Goal: Task Accomplishment & Management: Use online tool/utility

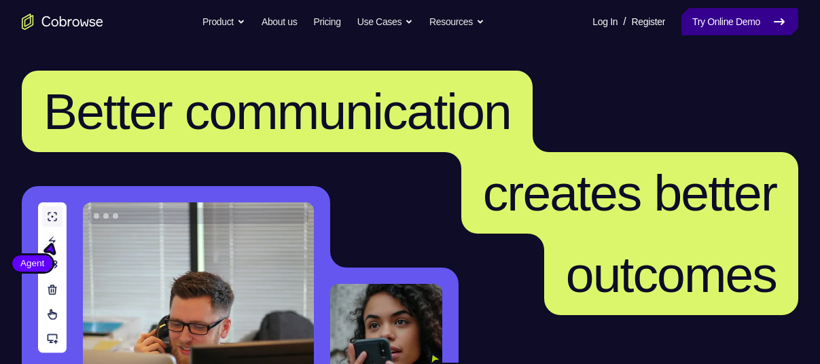
click at [718, 28] on link "Try Online Demo" at bounding box center [740, 21] width 117 height 27
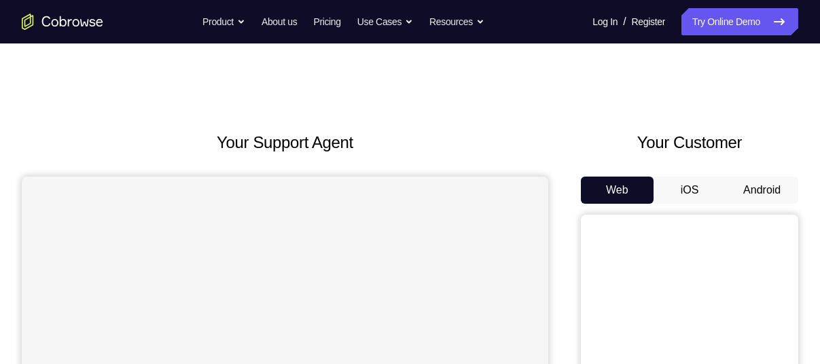
click at [757, 196] on button "Android" at bounding box center [762, 190] width 73 height 27
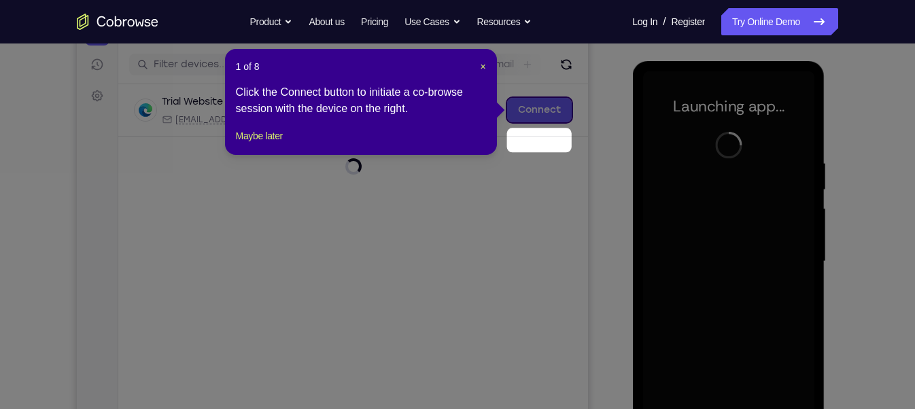
scroll to position [132, 0]
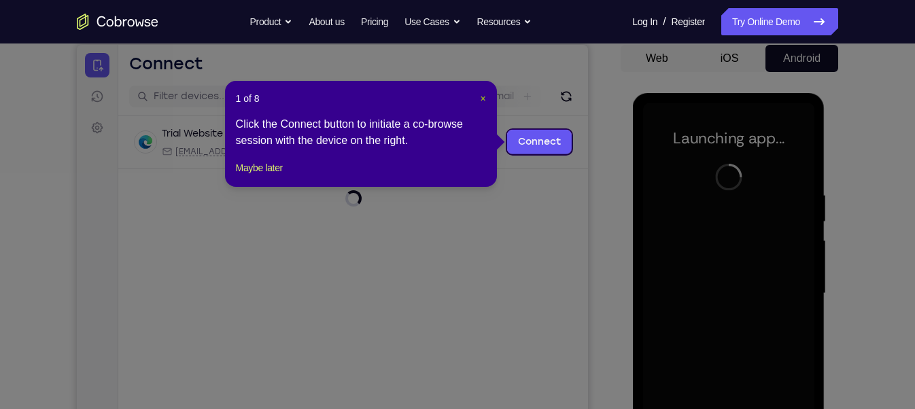
click at [480, 101] on span "×" at bounding box center [482, 98] width 5 height 11
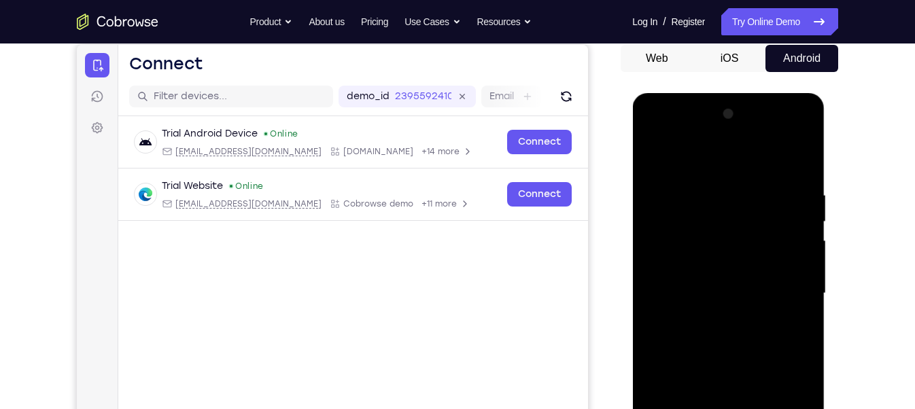
scroll to position [196, 0]
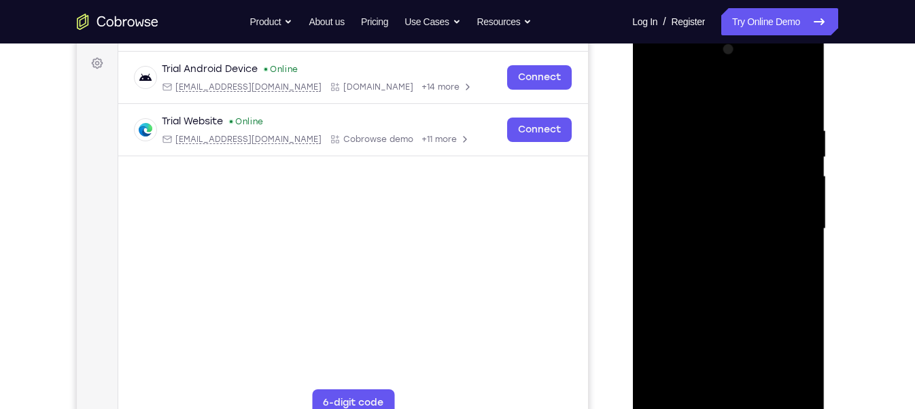
click at [727, 364] on div at bounding box center [727, 229] width 171 height 381
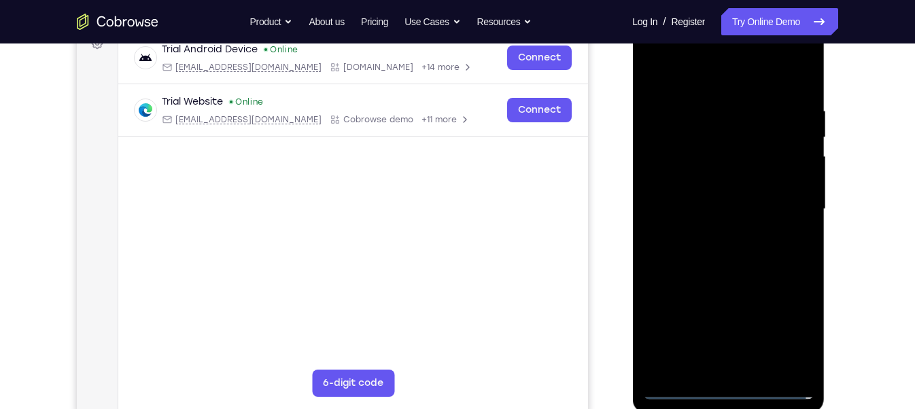
click at [727, 364] on div at bounding box center [727, 209] width 171 height 381
click at [788, 323] on div at bounding box center [727, 209] width 171 height 381
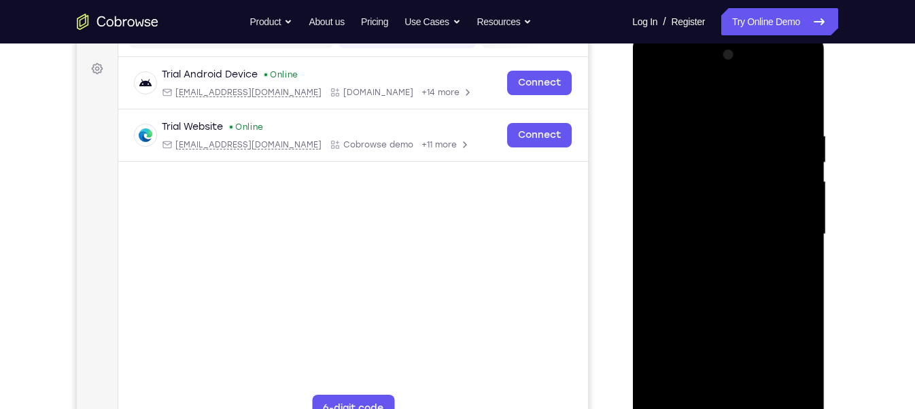
scroll to position [192, 0]
click at [673, 77] on div at bounding box center [727, 233] width 171 height 381
click at [786, 232] on div at bounding box center [727, 233] width 171 height 381
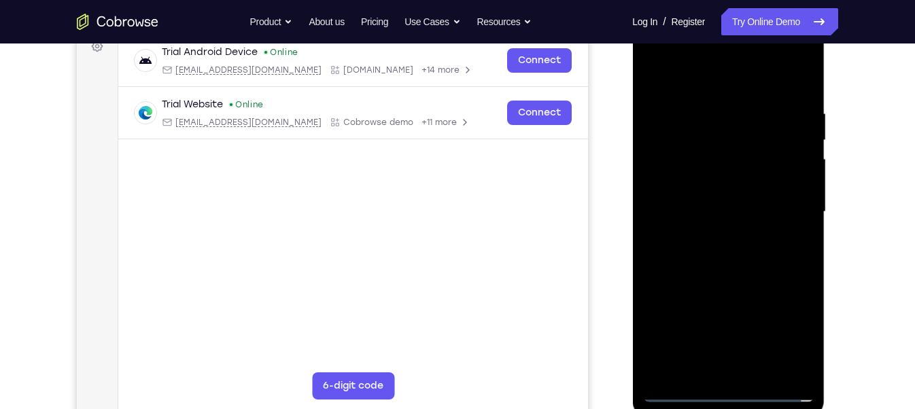
scroll to position [215, 0]
click at [711, 236] on div at bounding box center [727, 210] width 171 height 381
click at [694, 194] on div at bounding box center [727, 210] width 171 height 381
click at [686, 178] on div at bounding box center [727, 210] width 171 height 381
click at [669, 213] on div at bounding box center [727, 210] width 171 height 381
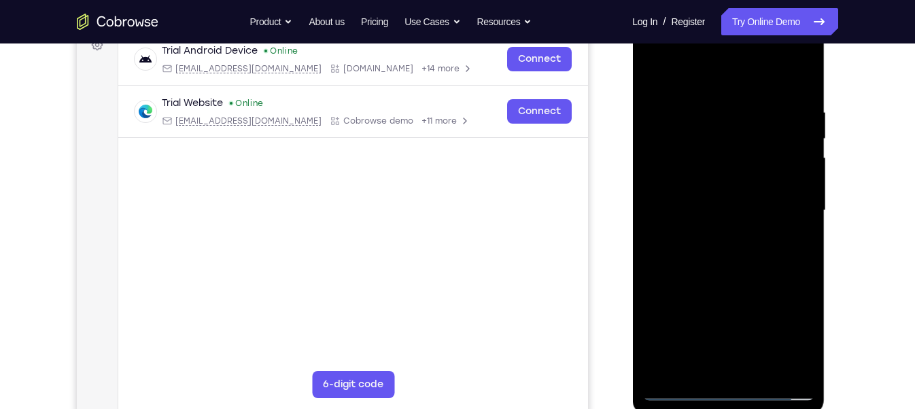
click at [722, 252] on div at bounding box center [727, 210] width 171 height 381
click at [729, 256] on div at bounding box center [727, 210] width 171 height 381
click at [760, 79] on div at bounding box center [727, 210] width 171 height 381
click at [734, 99] on div at bounding box center [727, 210] width 171 height 381
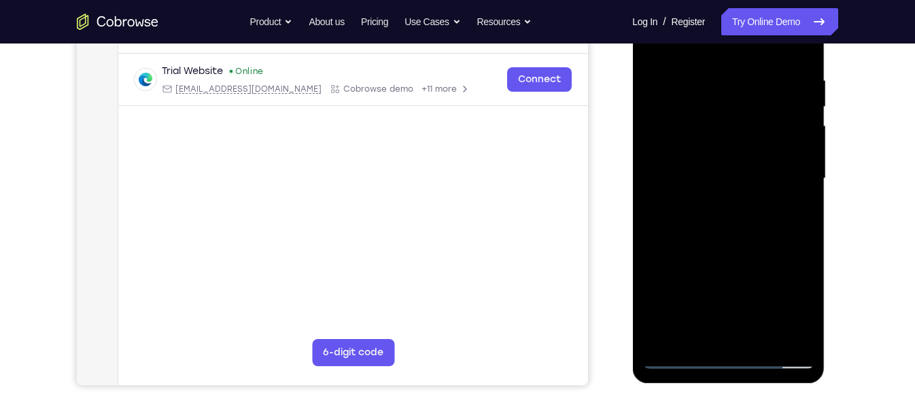
scroll to position [248, 0]
click at [717, 239] on div at bounding box center [727, 177] width 171 height 381
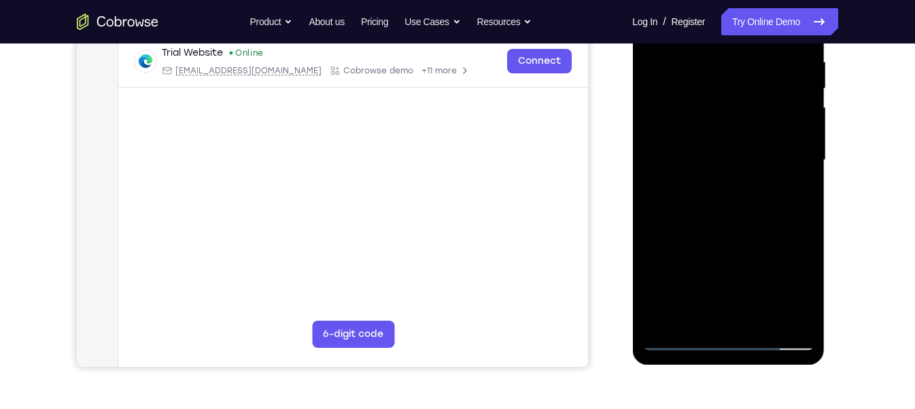
scroll to position [266, 0]
click at [763, 319] on div at bounding box center [727, 159] width 171 height 381
click at [737, 236] on div at bounding box center [727, 159] width 171 height 381
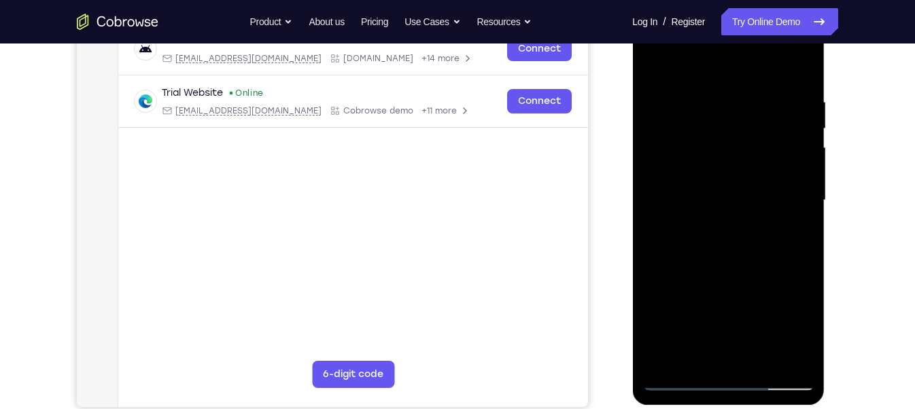
scroll to position [190, 0]
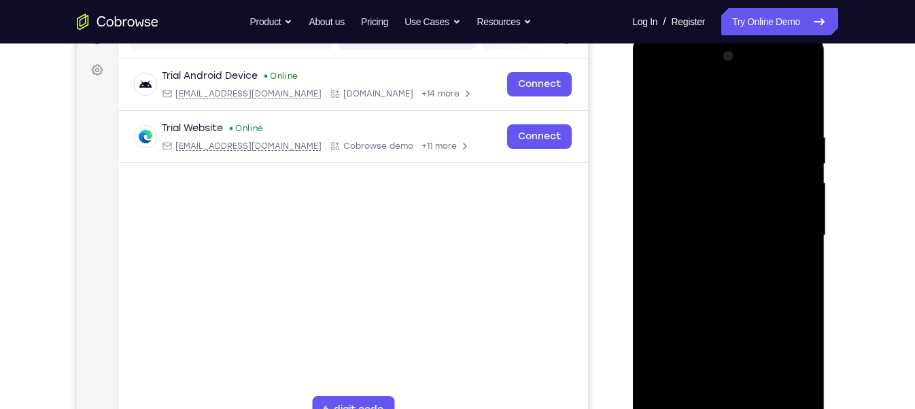
click at [660, 99] on div at bounding box center [727, 236] width 171 height 381
click at [794, 132] on div at bounding box center [727, 236] width 171 height 381
click at [796, 101] on div at bounding box center [727, 236] width 171 height 381
click at [801, 96] on div at bounding box center [727, 236] width 171 height 381
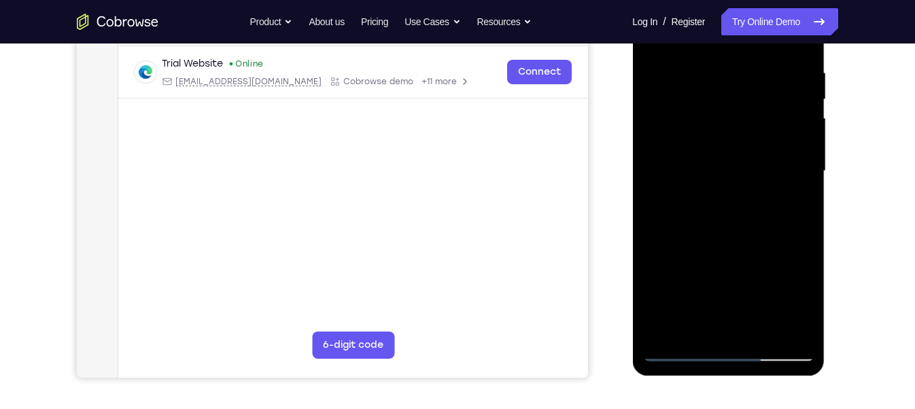
scroll to position [256, 0]
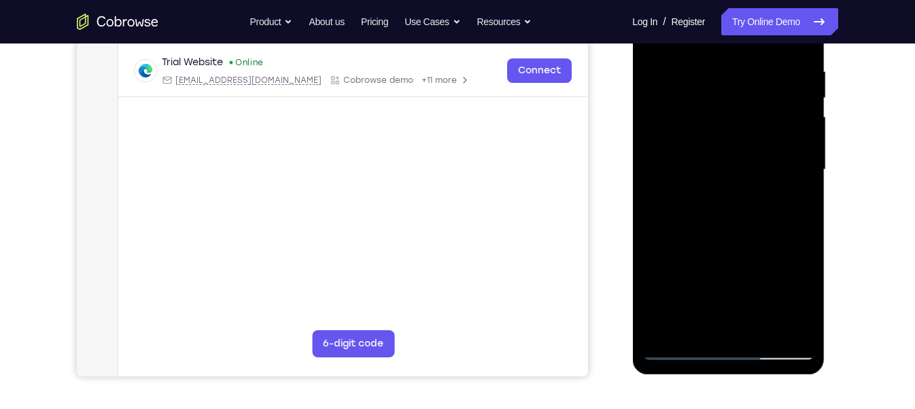
click at [762, 328] on div at bounding box center [727, 170] width 171 height 381
drag, startPoint x: 747, startPoint y: 269, endPoint x: 747, endPoint y: 75, distance: 193.7
click at [747, 75] on div at bounding box center [727, 170] width 171 height 381
click at [680, 349] on div at bounding box center [727, 170] width 171 height 381
drag, startPoint x: 768, startPoint y: 263, endPoint x: 768, endPoint y: 93, distance: 169.9
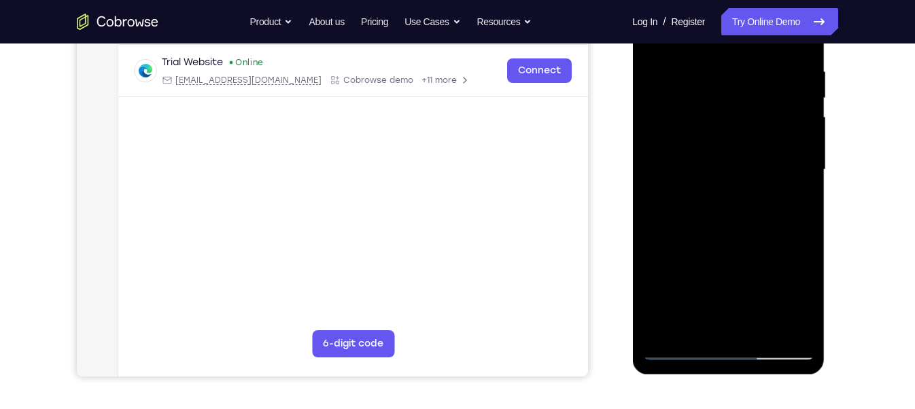
click at [768, 93] on div at bounding box center [727, 170] width 171 height 381
click at [762, 330] on div at bounding box center [727, 170] width 171 height 381
drag, startPoint x: 743, startPoint y: 227, endPoint x: 729, endPoint y: -2, distance: 229.5
click at [729, 0] on div at bounding box center [727, 170] width 171 height 381
drag, startPoint x: 722, startPoint y: 161, endPoint x: 705, endPoint y: 406, distance: 245.2
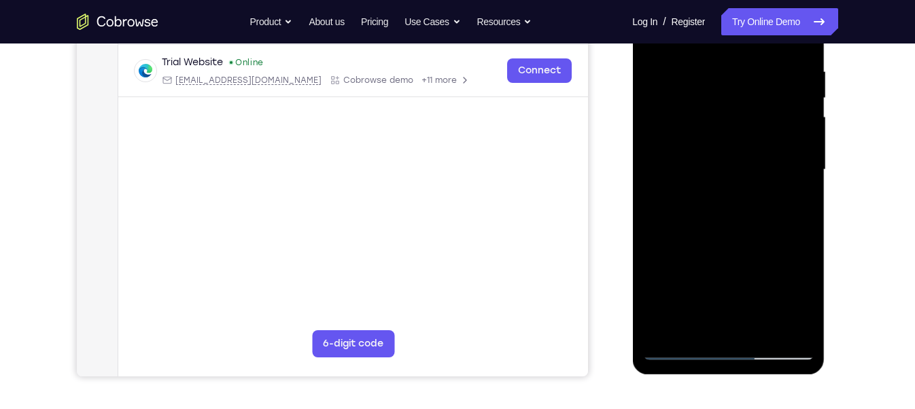
click at [705, 364] on html "Online web based iOS Simulators and Android Emulators. Run iPhone, iPad, Mobile…" at bounding box center [729, 173] width 194 height 408
click at [697, 195] on div at bounding box center [727, 170] width 171 height 381
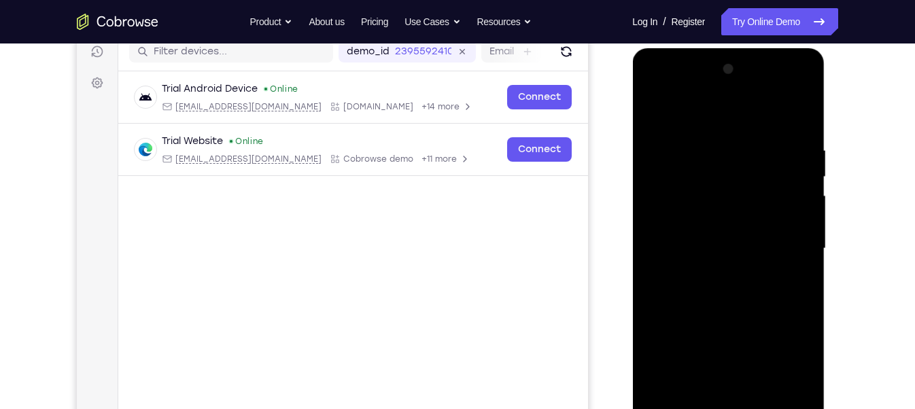
scroll to position [173, 0]
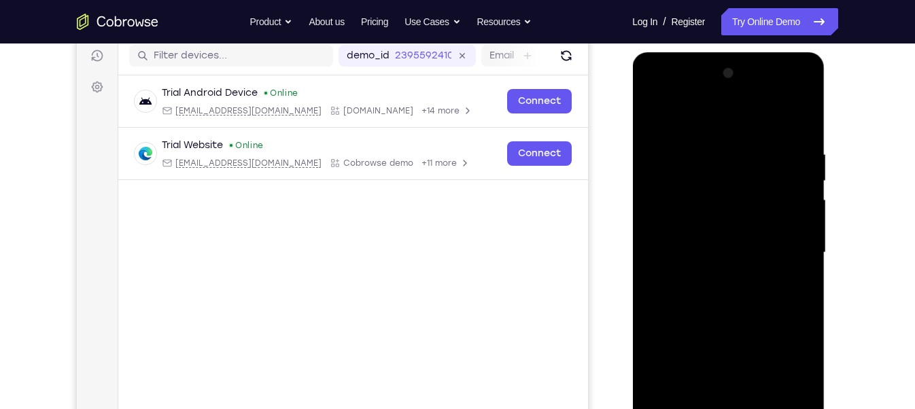
click at [695, 113] on div at bounding box center [727, 253] width 171 height 381
click at [722, 140] on div at bounding box center [727, 253] width 171 height 381
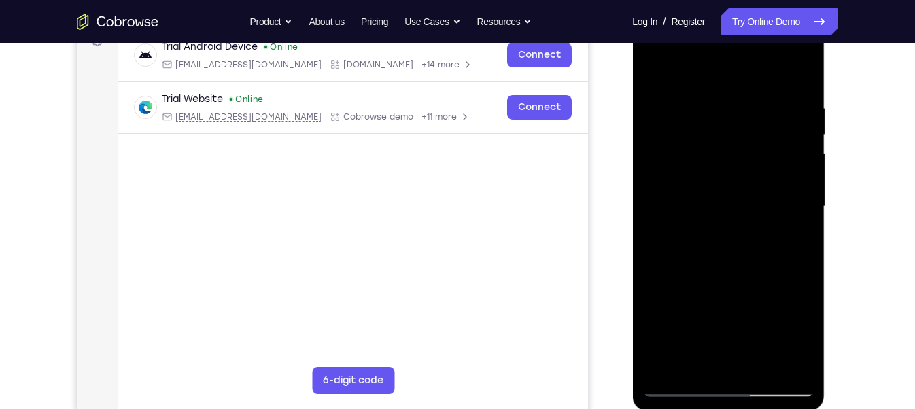
scroll to position [218, 0]
click at [667, 364] on div at bounding box center [727, 207] width 171 height 381
click at [798, 364] on div at bounding box center [727, 207] width 171 height 381
click at [656, 69] on div at bounding box center [727, 207] width 171 height 381
drag, startPoint x: 672, startPoint y: 336, endPoint x: 712, endPoint y: 6, distance: 332.7
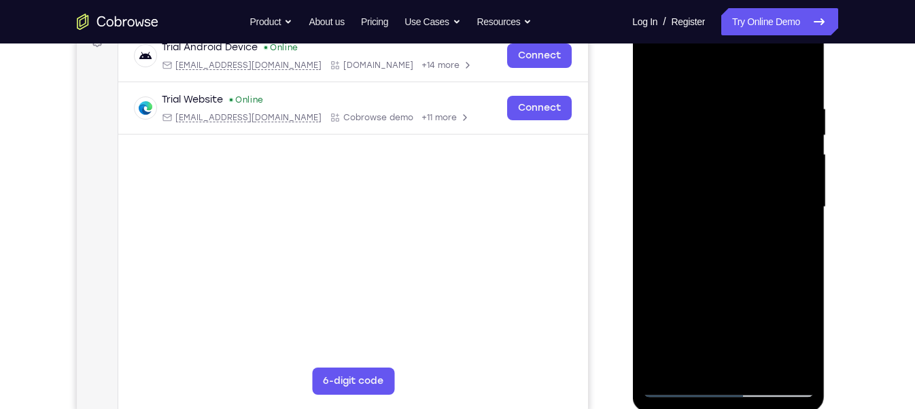
click at [712, 7] on html "Online web based iOS Simulators and Android Emulators. Run iPhone, iPad, Mobile…" at bounding box center [729, 211] width 194 height 408
click at [665, 328] on div at bounding box center [727, 207] width 171 height 381
click at [714, 234] on div at bounding box center [727, 207] width 171 height 381
click at [730, 235] on div at bounding box center [727, 207] width 171 height 381
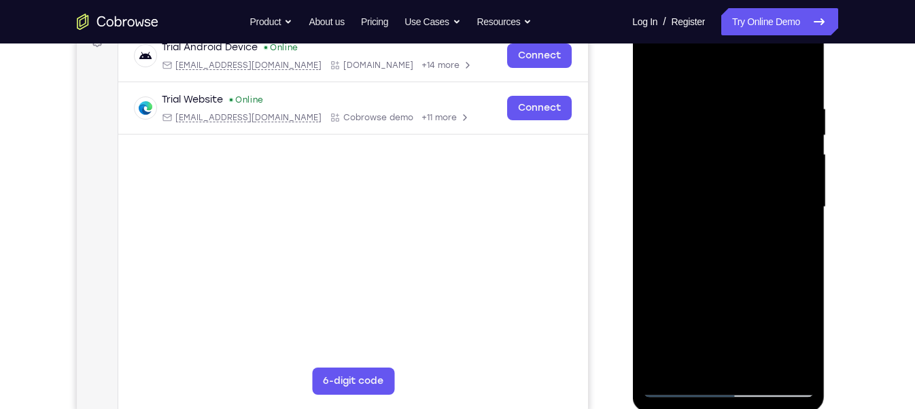
click at [654, 77] on div at bounding box center [727, 207] width 171 height 381
click at [728, 264] on div at bounding box center [727, 207] width 171 height 381
click at [724, 208] on div at bounding box center [727, 207] width 171 height 381
click at [706, 197] on div at bounding box center [727, 207] width 171 height 381
click at [682, 219] on div at bounding box center [727, 207] width 171 height 381
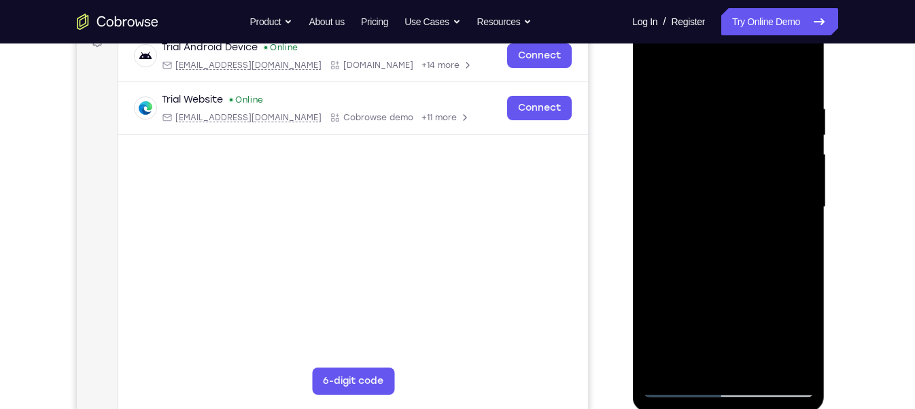
click at [686, 260] on div at bounding box center [727, 207] width 171 height 381
click at [744, 266] on div at bounding box center [727, 207] width 171 height 381
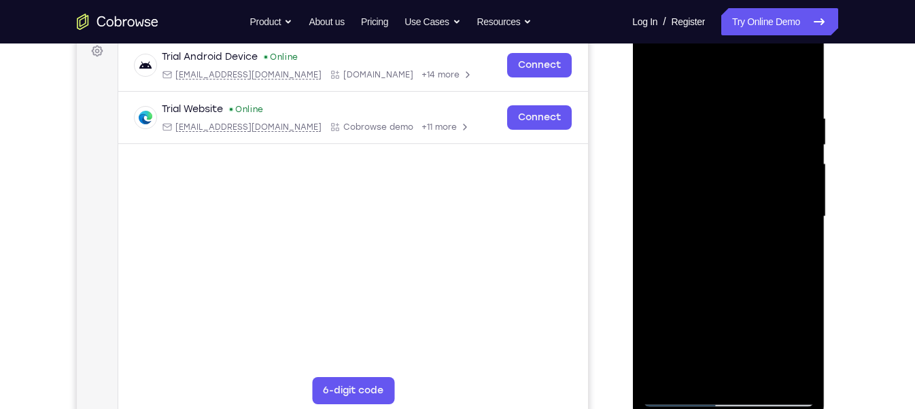
scroll to position [208, 0]
click at [811, 359] on div at bounding box center [727, 217] width 171 height 381
click at [807, 75] on div at bounding box center [727, 217] width 171 height 381
click at [662, 101] on div at bounding box center [727, 217] width 171 height 381
click at [749, 107] on div at bounding box center [727, 217] width 171 height 381
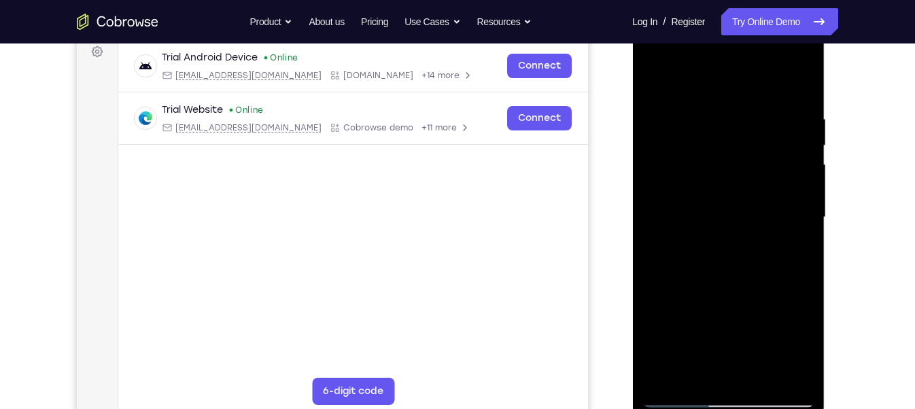
click at [655, 76] on div at bounding box center [727, 217] width 171 height 381
click at [709, 117] on div at bounding box center [727, 217] width 171 height 381
drag, startPoint x: 792, startPoint y: 156, endPoint x: 676, endPoint y: 135, distance: 117.4
click at [676, 135] on div at bounding box center [727, 217] width 171 height 381
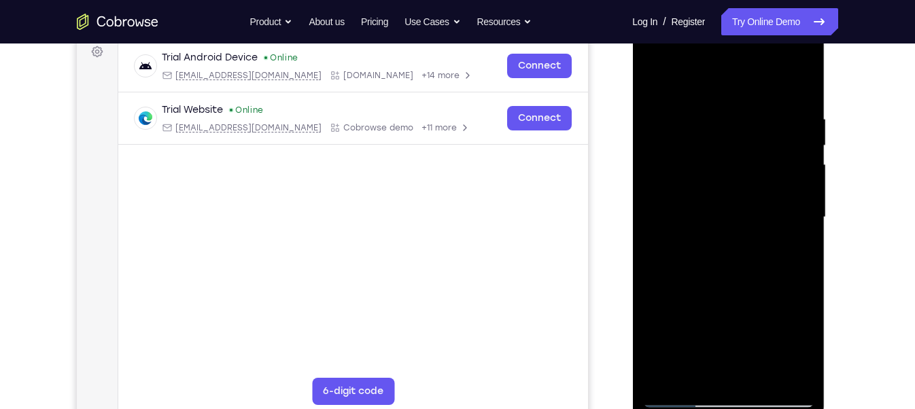
drag, startPoint x: 702, startPoint y: 133, endPoint x: 781, endPoint y: 145, distance: 79.8
click at [781, 145] on div at bounding box center [727, 217] width 171 height 381
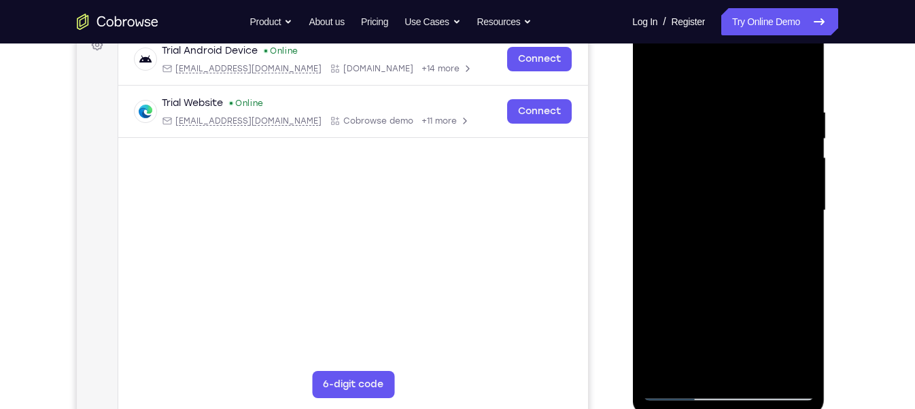
scroll to position [215, 0]
click at [801, 80] on div at bounding box center [727, 210] width 171 height 381
click at [760, 364] on div at bounding box center [727, 210] width 171 height 381
click at [730, 169] on div at bounding box center [727, 210] width 171 height 381
click at [707, 275] on div at bounding box center [727, 210] width 171 height 381
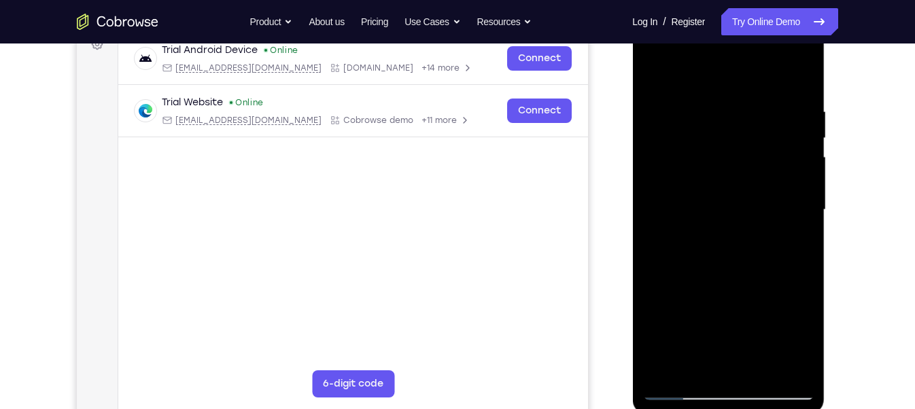
click at [776, 274] on div at bounding box center [727, 210] width 171 height 381
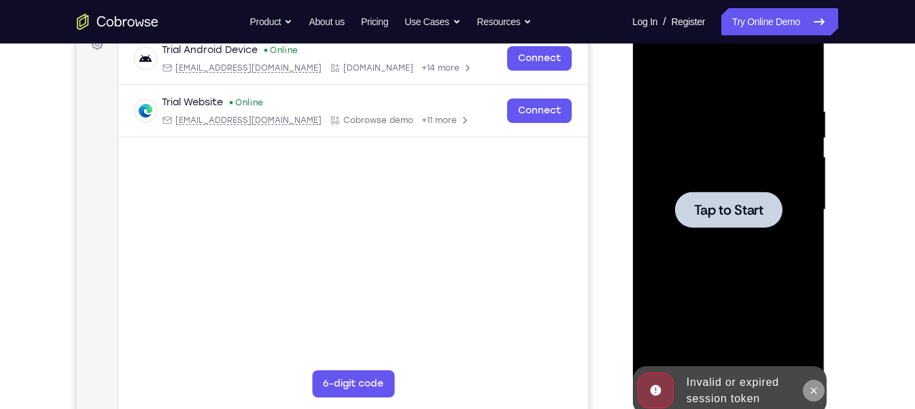
click at [814, 364] on icon at bounding box center [812, 390] width 11 height 11
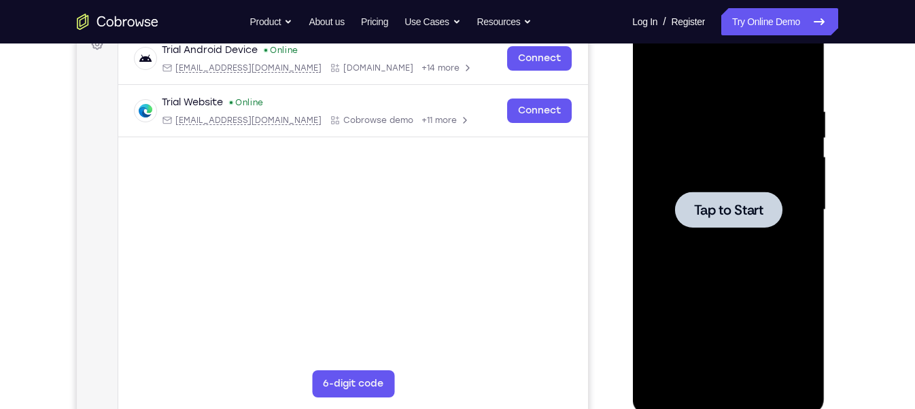
click at [722, 245] on div at bounding box center [727, 210] width 171 height 381
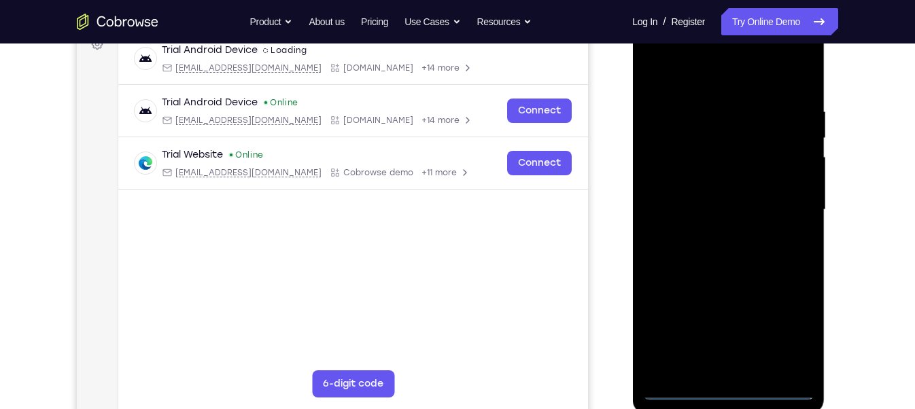
click at [731, 364] on div at bounding box center [727, 210] width 171 height 381
click at [782, 343] on div at bounding box center [727, 210] width 171 height 381
click at [702, 77] on div at bounding box center [727, 210] width 171 height 381
click at [784, 218] on div at bounding box center [727, 210] width 171 height 381
click at [720, 236] on div at bounding box center [727, 210] width 171 height 381
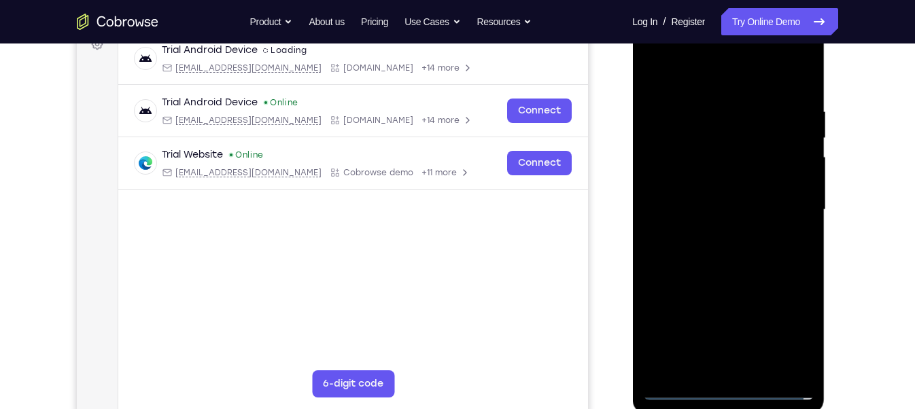
click at [686, 199] on div at bounding box center [727, 210] width 171 height 381
click at [704, 178] on div at bounding box center [727, 210] width 171 height 381
click at [682, 210] on div at bounding box center [727, 210] width 171 height 381
click at [671, 251] on div at bounding box center [727, 210] width 171 height 381
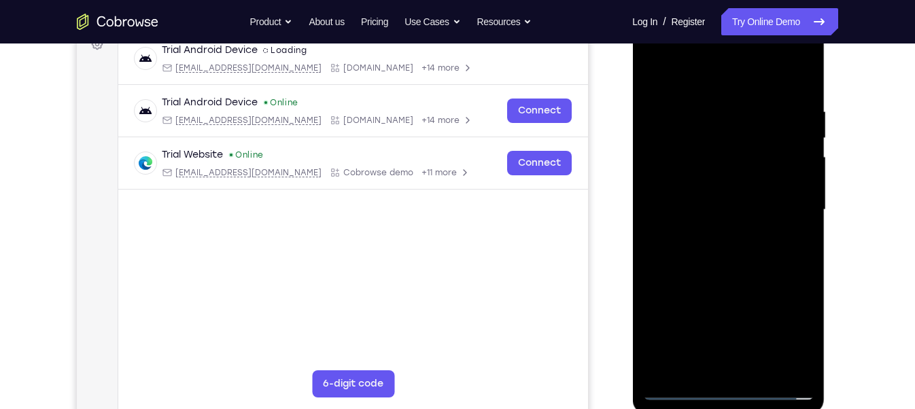
click at [671, 251] on div at bounding box center [727, 210] width 171 height 381
click at [758, 276] on div at bounding box center [727, 210] width 171 height 381
click at [718, 259] on div at bounding box center [727, 210] width 171 height 381
click at [758, 364] on div at bounding box center [727, 210] width 171 height 381
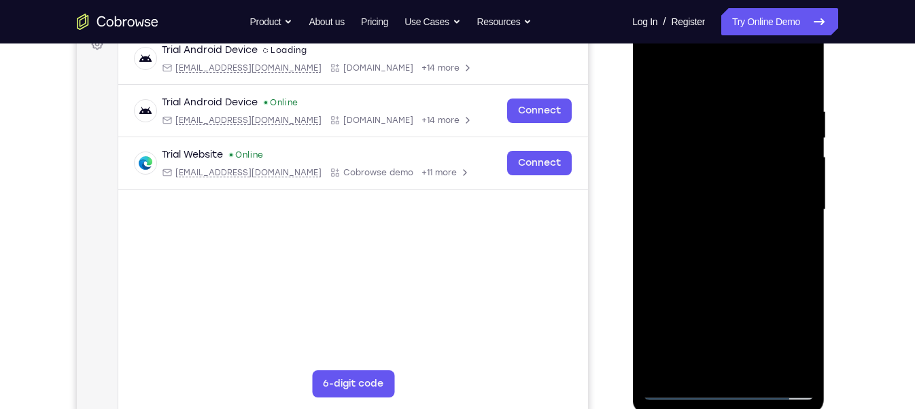
click at [748, 282] on div at bounding box center [727, 210] width 171 height 381
click at [727, 172] on div at bounding box center [727, 210] width 171 height 381
click at [760, 278] on div at bounding box center [727, 210] width 171 height 381
click at [782, 277] on div at bounding box center [727, 210] width 171 height 381
click at [800, 336] on div at bounding box center [727, 210] width 171 height 381
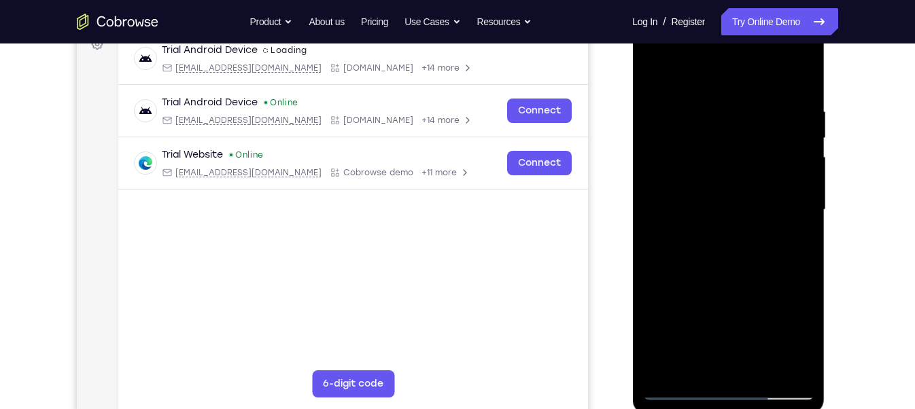
click at [799, 341] on div at bounding box center [727, 210] width 171 height 381
click at [796, 247] on div at bounding box center [727, 210] width 171 height 381
click at [712, 118] on div at bounding box center [727, 210] width 171 height 381
click at [735, 234] on div at bounding box center [727, 210] width 171 height 381
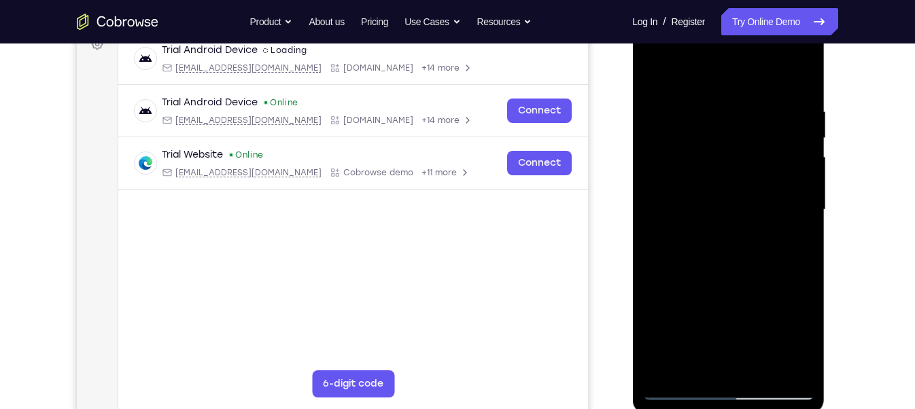
click at [786, 243] on div at bounding box center [727, 210] width 171 height 381
click at [648, 74] on div at bounding box center [727, 210] width 171 height 381
click at [716, 171] on div at bounding box center [727, 210] width 171 height 381
click at [795, 364] on div at bounding box center [727, 210] width 171 height 381
click at [652, 69] on div at bounding box center [727, 210] width 171 height 381
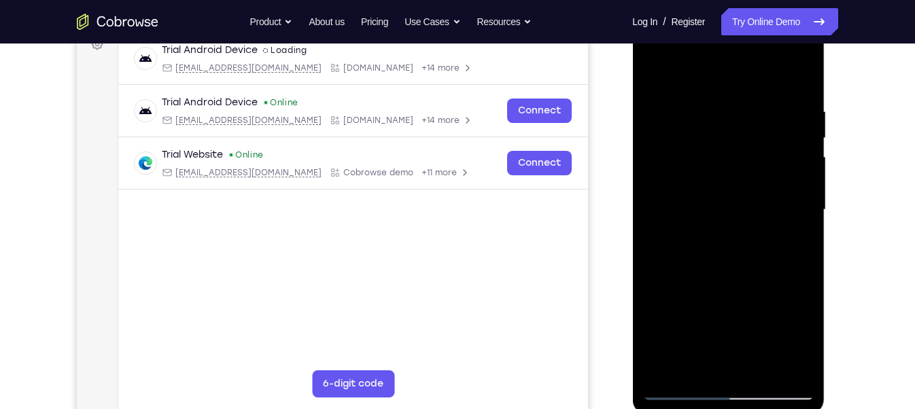
click at [661, 69] on div at bounding box center [727, 210] width 171 height 381
click at [703, 102] on div at bounding box center [727, 210] width 171 height 381
click at [790, 159] on div at bounding box center [727, 210] width 171 height 381
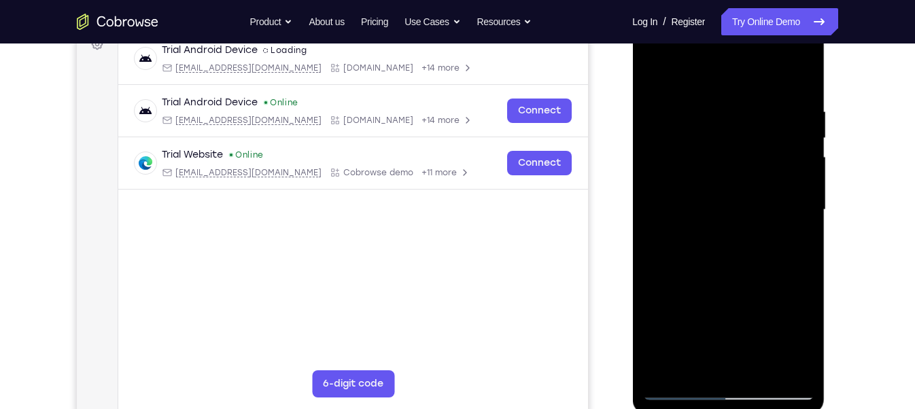
click at [799, 82] on div at bounding box center [727, 210] width 171 height 381
click at [751, 336] on div at bounding box center [727, 210] width 171 height 381
click at [760, 362] on div at bounding box center [727, 210] width 171 height 381
click at [715, 170] on div at bounding box center [727, 210] width 171 height 381
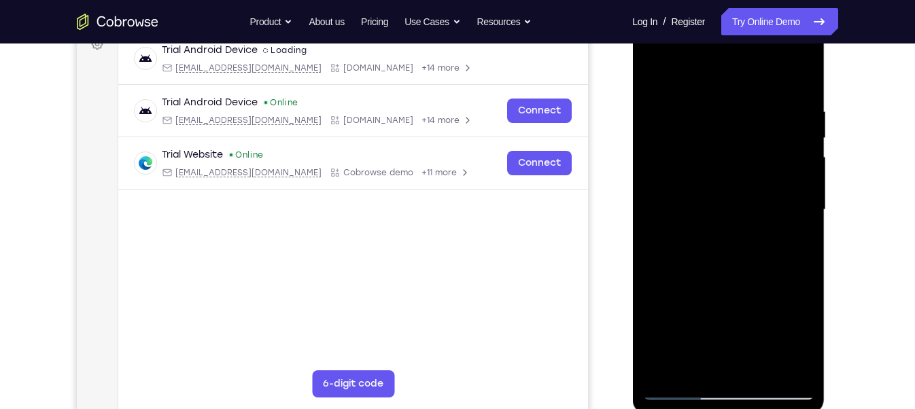
click at [800, 243] on div at bounding box center [727, 210] width 171 height 381
click at [648, 70] on div at bounding box center [727, 210] width 171 height 381
click at [762, 146] on div at bounding box center [727, 210] width 171 height 381
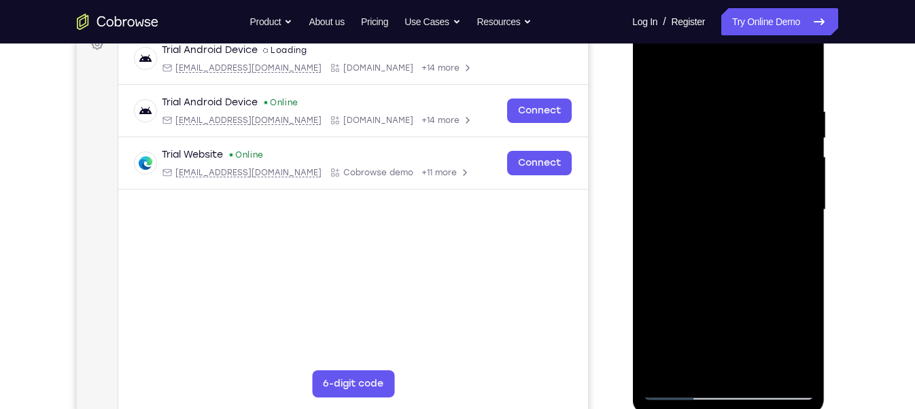
click at [795, 146] on div at bounding box center [727, 210] width 171 height 381
click at [803, 74] on div at bounding box center [727, 210] width 171 height 381
drag, startPoint x: 722, startPoint y: 126, endPoint x: 704, endPoint y: 214, distance: 90.1
click at [704, 214] on div at bounding box center [727, 210] width 171 height 381
click at [652, 110] on div at bounding box center [727, 210] width 171 height 381
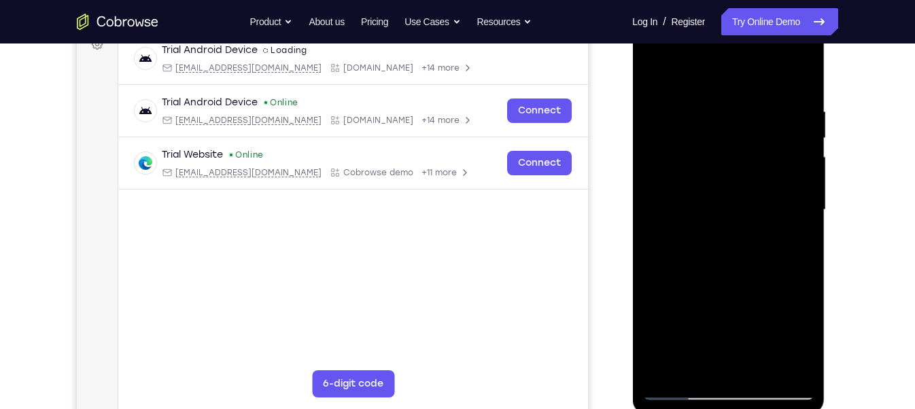
drag, startPoint x: 664, startPoint y: 366, endPoint x: 650, endPoint y: 370, distance: 14.4
click at [650, 364] on div at bounding box center [727, 210] width 171 height 381
click at [659, 364] on div at bounding box center [727, 210] width 171 height 381
drag, startPoint x: 711, startPoint y: 164, endPoint x: 692, endPoint y: 302, distance: 138.6
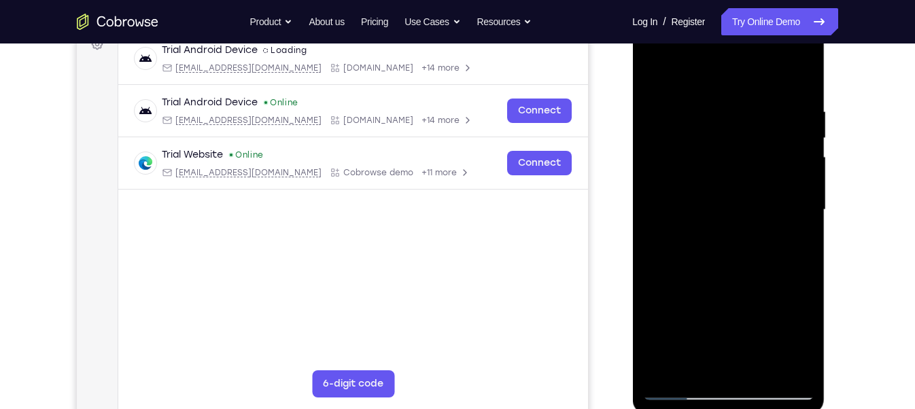
click at [692, 302] on div at bounding box center [727, 210] width 171 height 381
click at [720, 106] on div at bounding box center [727, 210] width 171 height 381
click at [795, 187] on div at bounding box center [727, 210] width 171 height 381
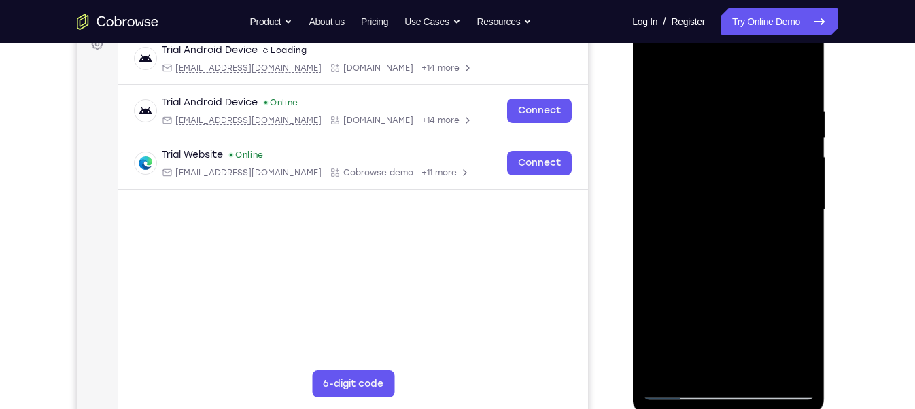
click at [799, 81] on div at bounding box center [727, 210] width 171 height 381
click at [762, 364] on div at bounding box center [727, 210] width 171 height 381
click at [719, 175] on div at bounding box center [727, 210] width 171 height 381
click at [796, 248] on div at bounding box center [727, 210] width 171 height 381
click at [659, 73] on div at bounding box center [727, 210] width 171 height 381
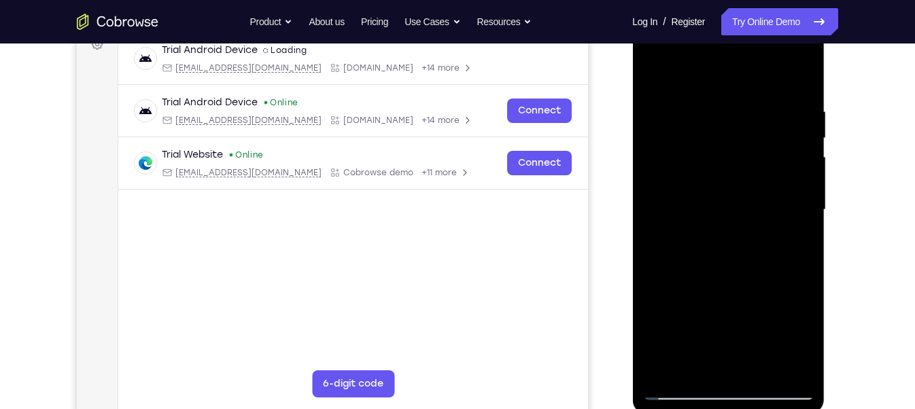
click at [659, 73] on div at bounding box center [727, 210] width 171 height 381
click at [801, 10] on div at bounding box center [728, 10] width 192 height 0
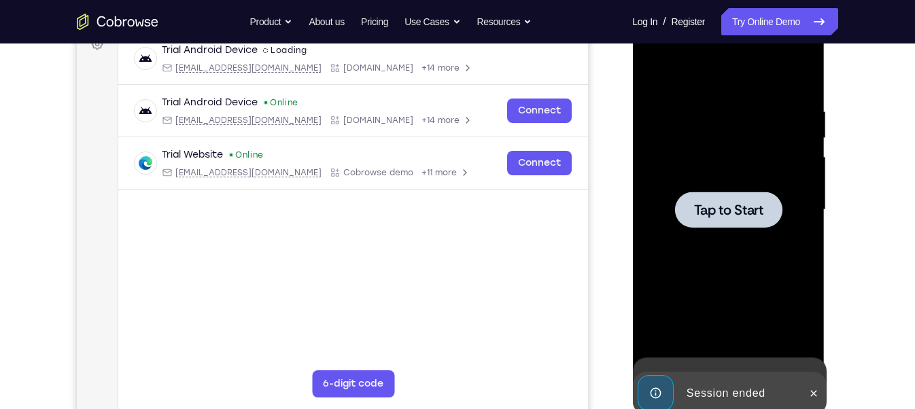
click at [801, 138] on div at bounding box center [727, 210] width 171 height 381
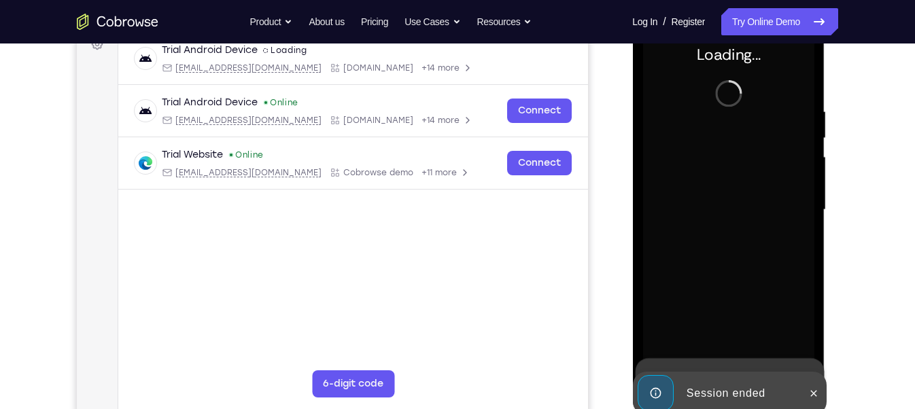
click at [820, 135] on div "Your Support Agent Your Customer Web iOS Android Next Steps We’d be happy to gi…" at bounding box center [457, 276] width 870 height 896
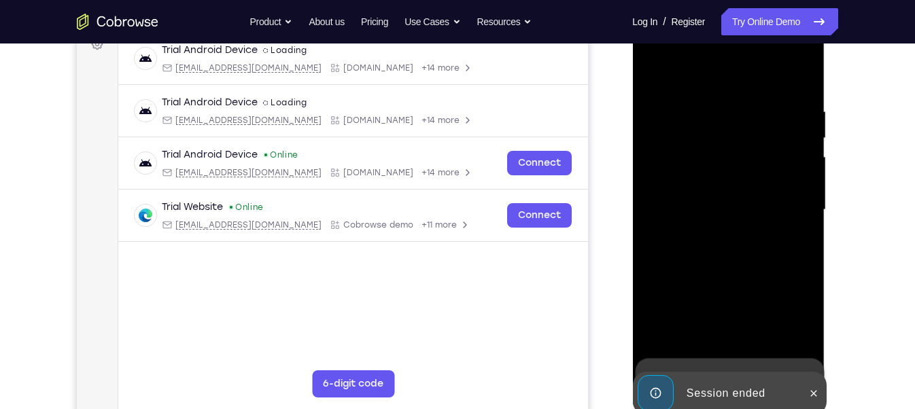
click at [820, 135] on div "Your Support Agent Your Customer Web iOS Android Next Steps We’d be happy to gi…" at bounding box center [457, 276] width 870 height 896
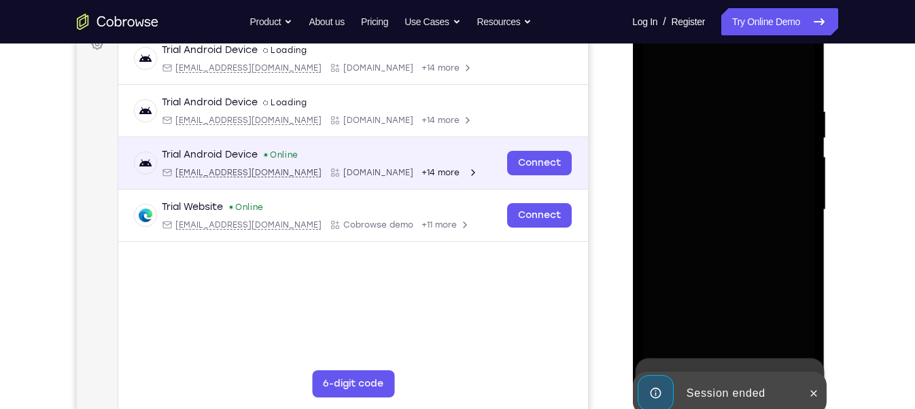
scroll to position [0, 0]
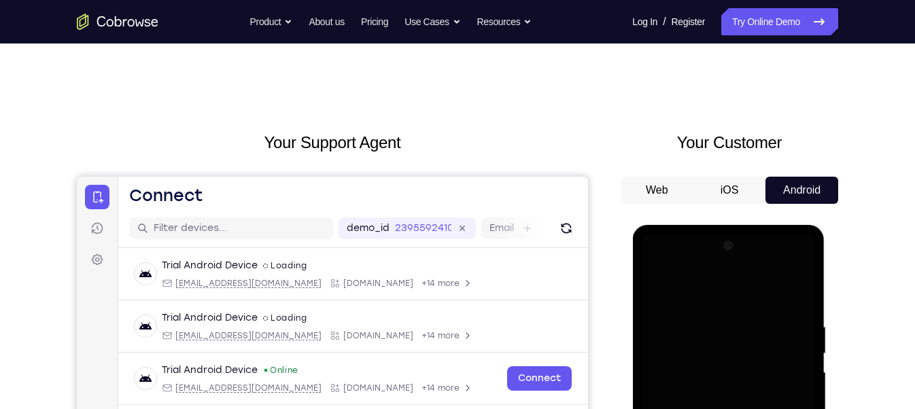
click at [129, 28] on icon "Go to the home page" at bounding box center [118, 22] width 82 height 16
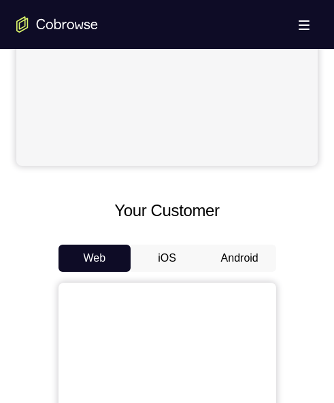
scroll to position [607, 0]
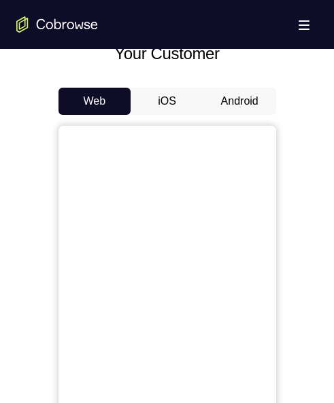
click at [249, 101] on button "Android" at bounding box center [239, 101] width 73 height 27
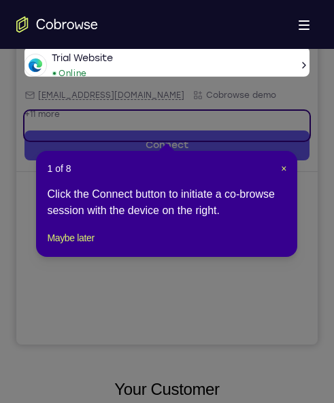
scroll to position [195, 0]
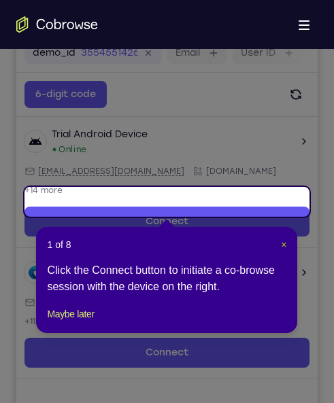
click at [283, 248] on span "×" at bounding box center [283, 244] width 5 height 11
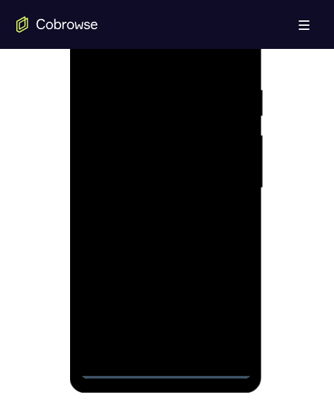
scroll to position [755, 0]
click at [166, 369] on div at bounding box center [165, 188] width 171 height 381
click at [226, 311] on div at bounding box center [165, 188] width 171 height 381
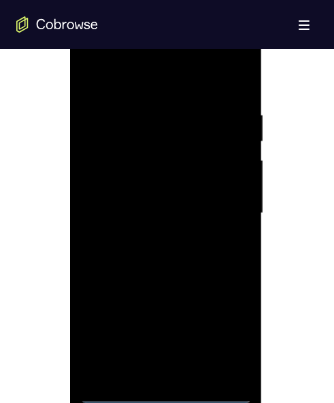
scroll to position [729, 0]
click at [101, 51] on div at bounding box center [165, 214] width 171 height 381
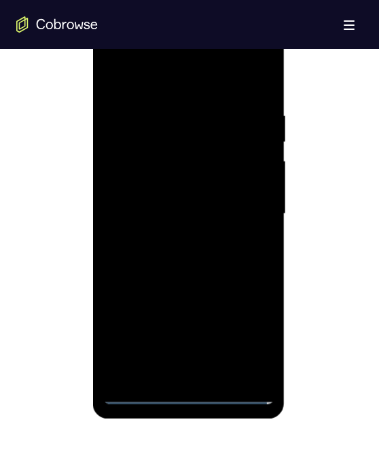
click at [242, 211] on div at bounding box center [188, 214] width 171 height 381
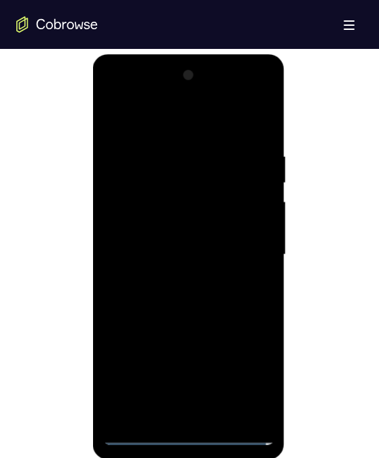
scroll to position [687, 0]
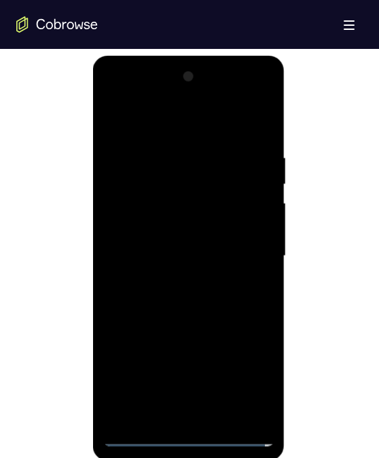
click at [176, 281] on div at bounding box center [188, 256] width 171 height 381
click at [135, 251] on div at bounding box center [188, 256] width 171 height 381
click at [151, 230] on div at bounding box center [188, 256] width 171 height 381
click at [142, 253] on div at bounding box center [188, 256] width 171 height 381
click at [155, 260] on div at bounding box center [188, 256] width 171 height 381
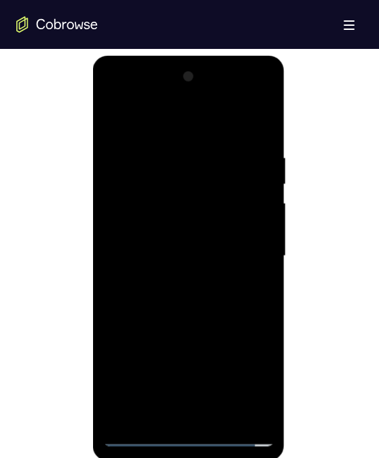
click at [155, 301] on div at bounding box center [188, 256] width 171 height 381
click at [139, 260] on div at bounding box center [188, 256] width 171 height 381
click at [132, 304] on div at bounding box center [188, 256] width 171 height 381
click at [188, 325] on div at bounding box center [188, 256] width 171 height 381
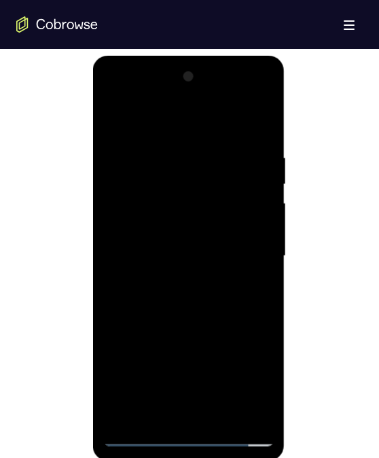
click at [184, 315] on div at bounding box center [188, 256] width 171 height 381
click at [216, 402] on div at bounding box center [188, 256] width 171 height 381
click at [169, 332] on div at bounding box center [188, 256] width 171 height 381
click at [138, 402] on div at bounding box center [188, 256] width 171 height 381
click at [213, 155] on div at bounding box center [188, 256] width 171 height 381
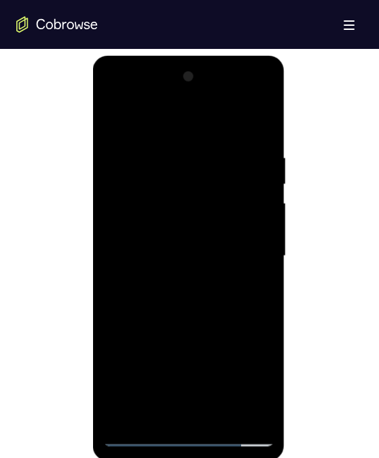
click at [245, 213] on div at bounding box center [188, 256] width 171 height 381
click at [249, 211] on div at bounding box center [188, 256] width 171 height 381
click at [130, 202] on div at bounding box center [188, 256] width 171 height 381
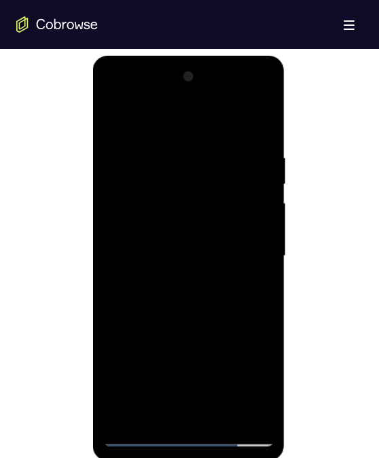
drag, startPoint x: 130, startPoint y: 202, endPoint x: 293, endPoint y: 216, distance: 163.7
click at [286, 216] on html "Online web based iOS Simulators and Android Emulators. Run iPhone, iPad, Mobile…" at bounding box center [189, 260] width 194 height 408
drag, startPoint x: 244, startPoint y: 194, endPoint x: -28, endPoint y: 99, distance: 288.0
drag, startPoint x: -28, startPoint y: 99, endPoint x: 252, endPoint y: 173, distance: 289.6
click at [252, 173] on div at bounding box center [188, 256] width 171 height 381
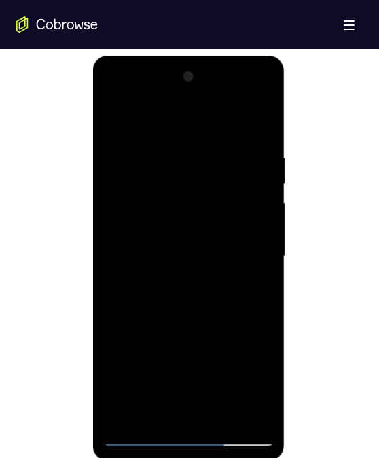
click at [252, 173] on div at bounding box center [188, 256] width 171 height 381
click at [256, 211] on div at bounding box center [188, 256] width 171 height 381
click at [239, 245] on div at bounding box center [188, 256] width 171 height 381
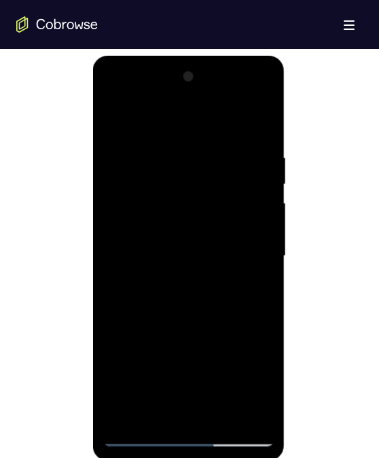
click at [239, 245] on div at bounding box center [188, 256] width 171 height 381
click at [249, 226] on div at bounding box center [188, 256] width 171 height 381
click at [246, 402] on div at bounding box center [188, 256] width 171 height 381
click at [230, 264] on div at bounding box center [188, 256] width 171 height 381
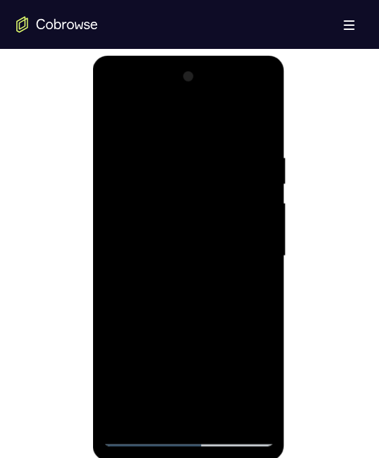
click at [240, 250] on div at bounding box center [188, 256] width 171 height 381
click at [260, 244] on div at bounding box center [188, 256] width 171 height 381
click at [247, 216] on div at bounding box center [188, 256] width 171 height 381
click at [255, 218] on div at bounding box center [188, 256] width 171 height 381
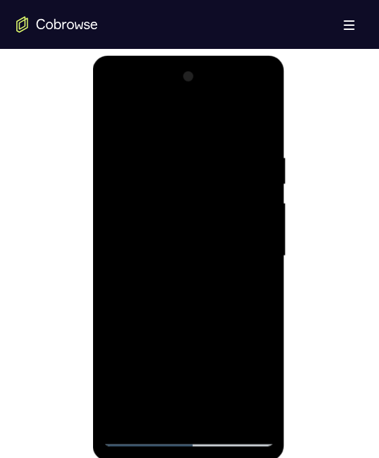
click at [255, 218] on div at bounding box center [188, 256] width 171 height 381
click at [252, 203] on div at bounding box center [188, 256] width 171 height 381
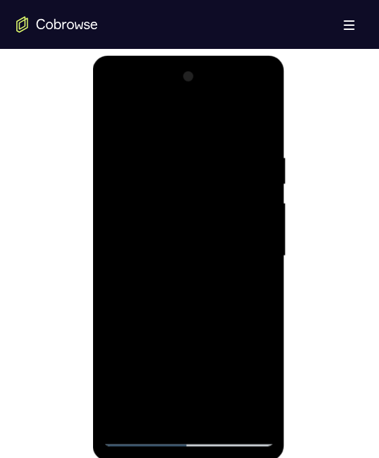
click at [252, 203] on div at bounding box center [188, 256] width 171 height 381
click at [257, 126] on div at bounding box center [188, 256] width 171 height 381
drag, startPoint x: 147, startPoint y: 204, endPoint x: 160, endPoint y: 368, distance: 165.0
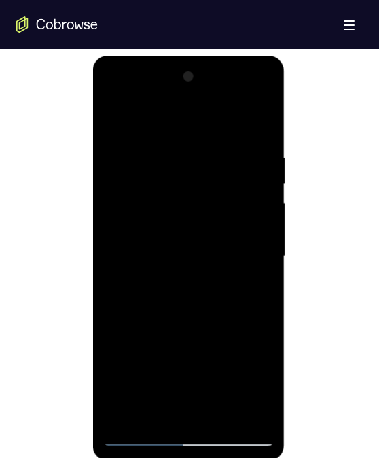
click at [160, 368] on div at bounding box center [188, 256] width 171 height 381
drag, startPoint x: 239, startPoint y: 165, endPoint x: 135, endPoint y: 139, distance: 107.3
click at [135, 139] on div at bounding box center [188, 256] width 171 height 381
drag, startPoint x: 230, startPoint y: 150, endPoint x: 184, endPoint y: 155, distance: 46.5
click at [184, 155] on div at bounding box center [188, 256] width 171 height 381
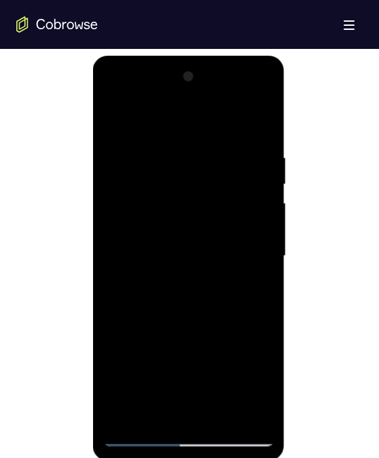
drag, startPoint x: 184, startPoint y: 155, endPoint x: 335, endPoint y: 165, distance: 151.2
click at [286, 165] on html "Online web based iOS Simulators and Android Emulators. Run iPhone, iPad, Mobile…" at bounding box center [189, 260] width 194 height 408
click at [179, 157] on div at bounding box center [188, 256] width 171 height 381
click at [253, 206] on div at bounding box center [188, 256] width 171 height 381
click at [256, 128] on div at bounding box center [188, 256] width 171 height 381
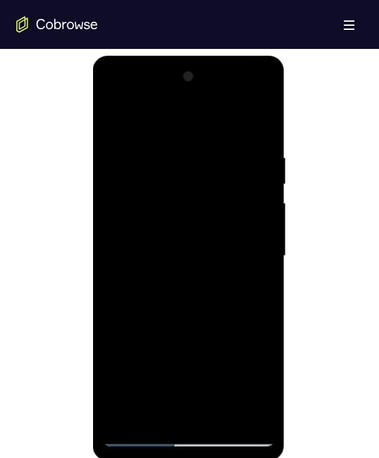
click at [204, 154] on div at bounding box center [188, 256] width 171 height 381
click at [256, 124] on div at bounding box center [188, 256] width 171 height 381
click at [215, 155] on div at bounding box center [188, 256] width 171 height 381
click at [242, 175] on div at bounding box center [188, 256] width 171 height 381
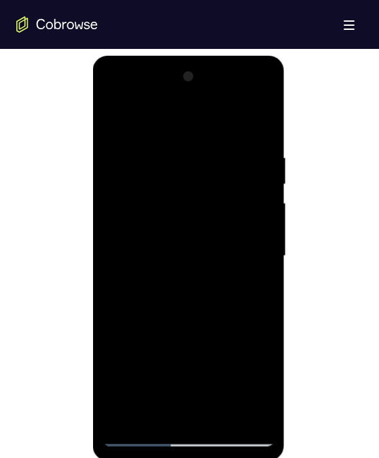
click at [242, 175] on div at bounding box center [188, 256] width 171 height 381
click at [256, 124] on div at bounding box center [188, 256] width 171 height 381
